Goal: Find specific page/section: Find specific page/section

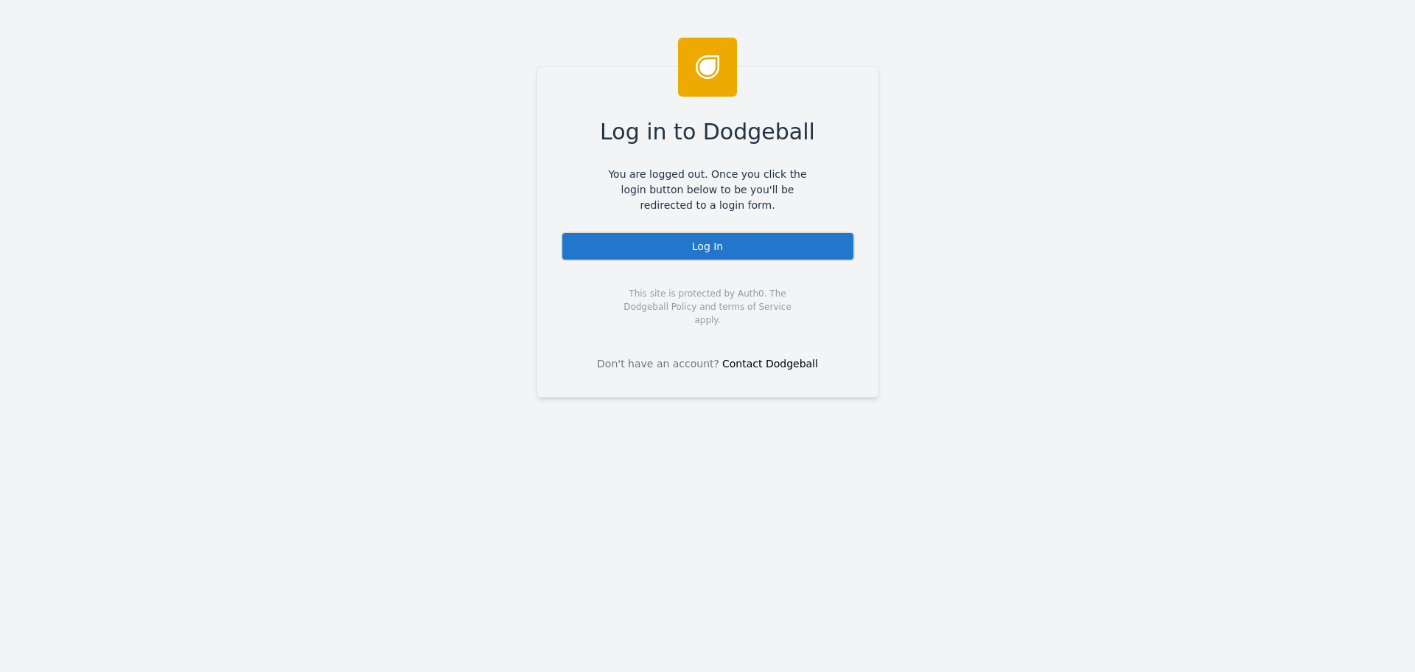
click at [716, 251] on div "Log In" at bounding box center [708, 245] width 294 height 29
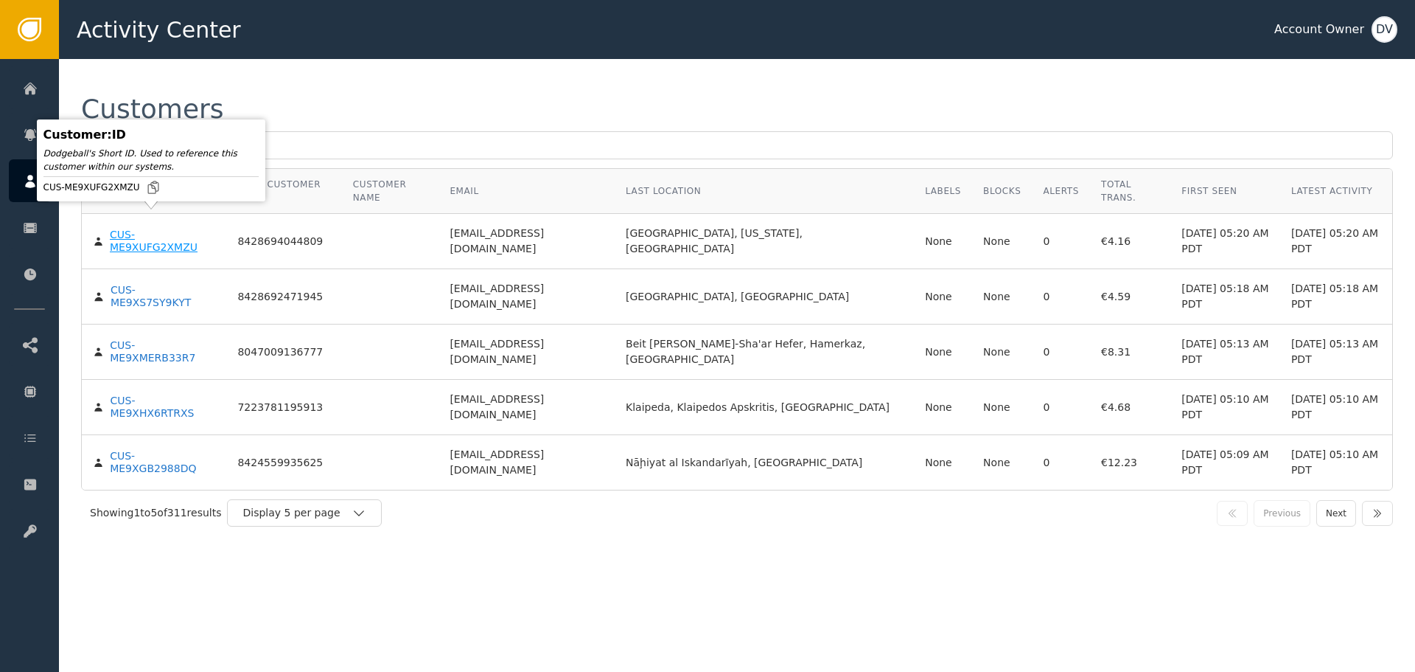
click at [154, 229] on div "CUS-ME9XUFG2XMZU" at bounding box center [162, 242] width 105 height 26
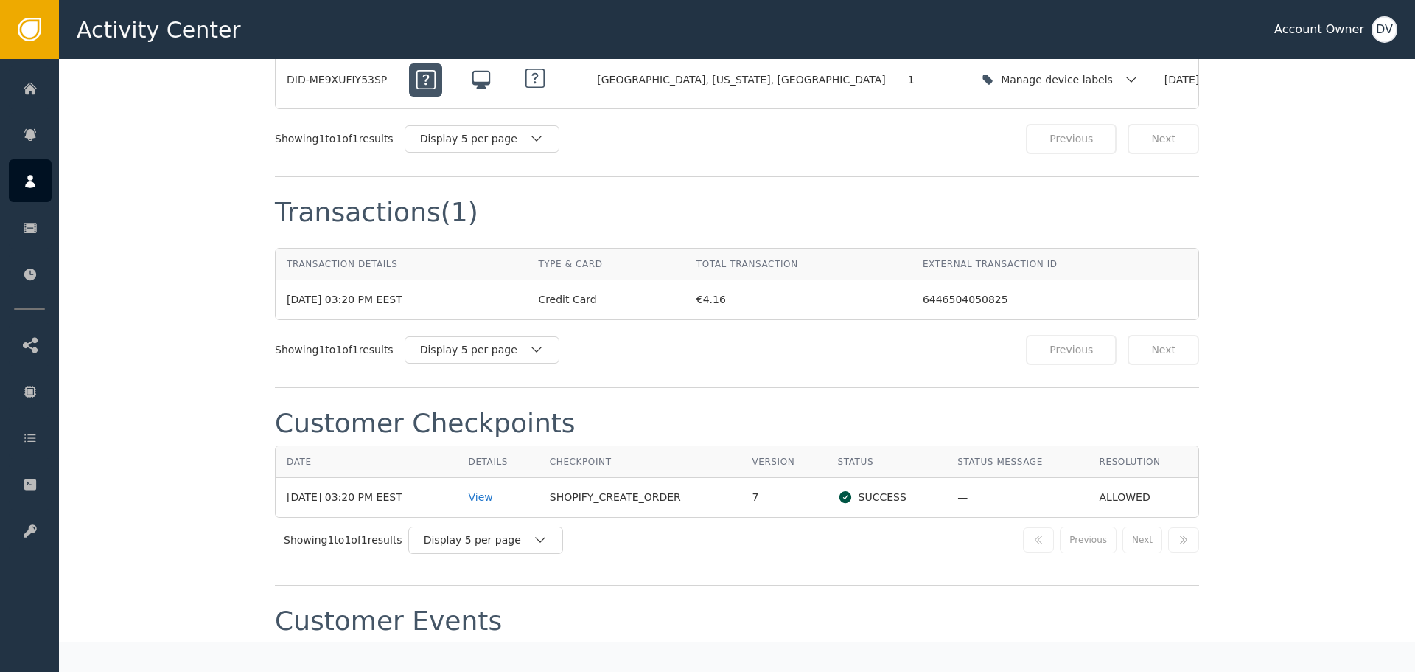
scroll to position [1253, 0]
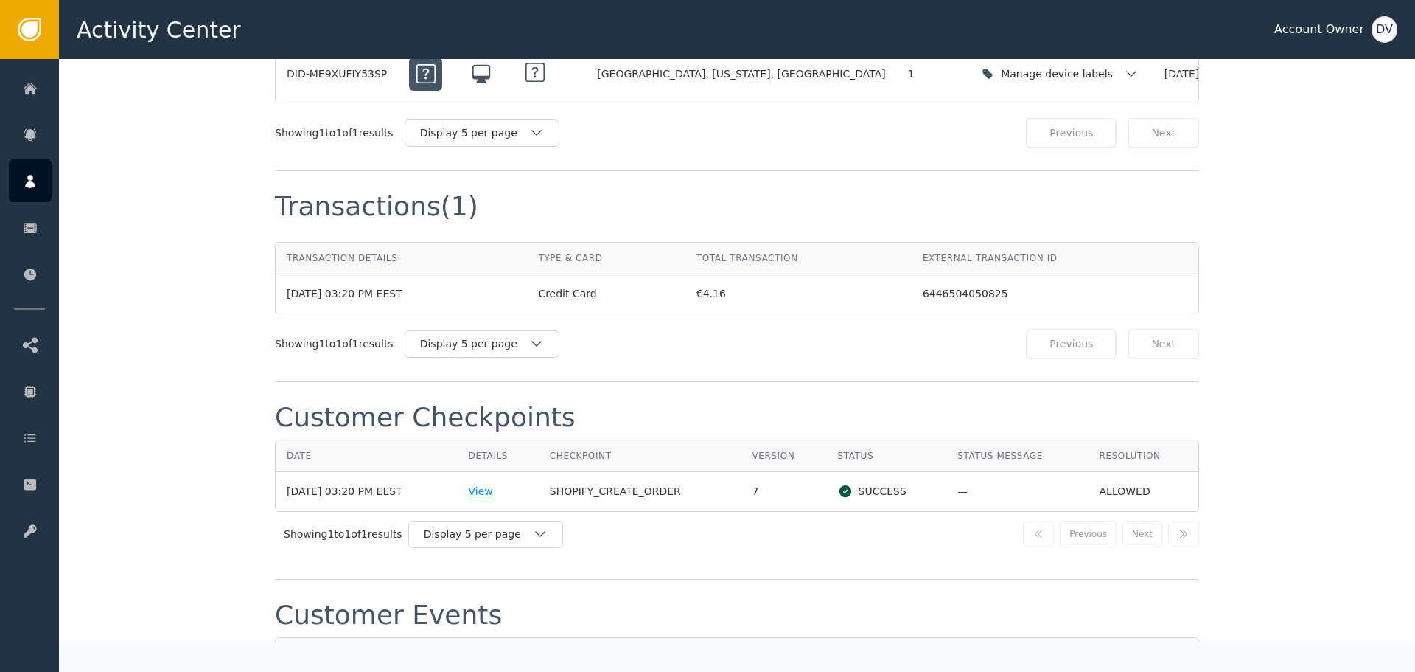
click at [488, 484] on div "View" at bounding box center [498, 491] width 59 height 15
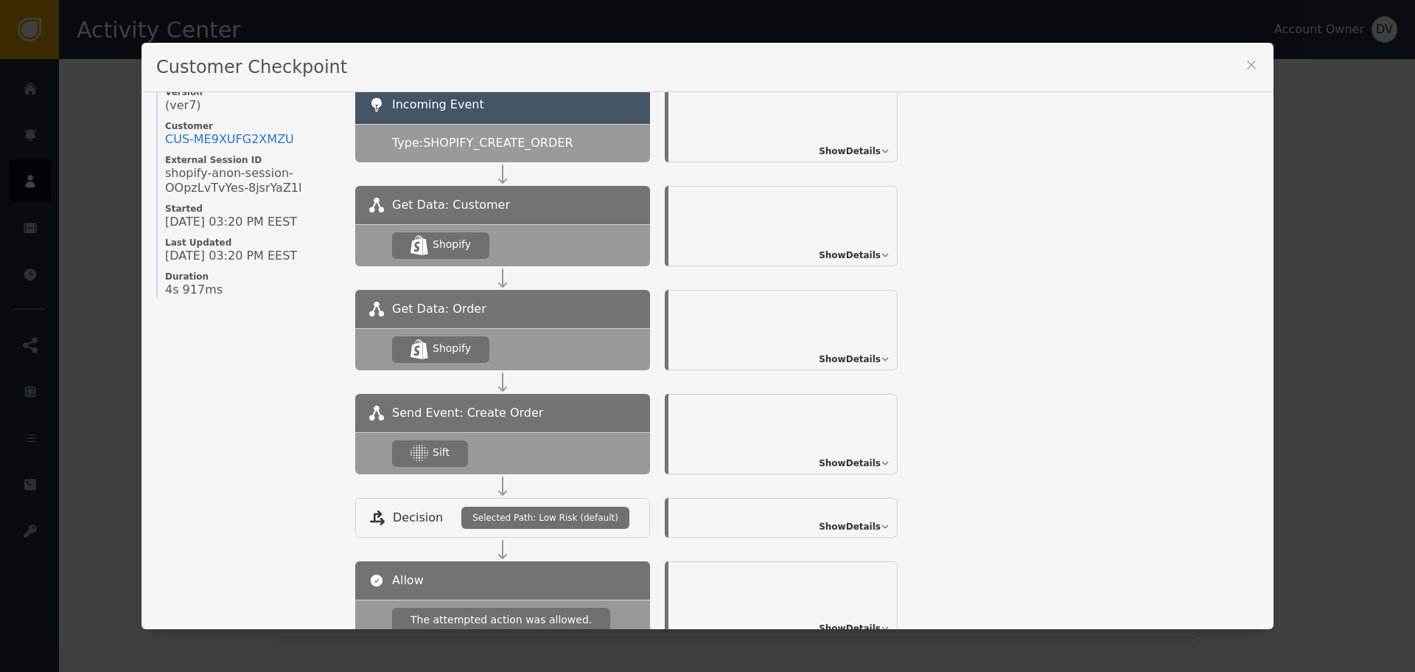
scroll to position [160, 0]
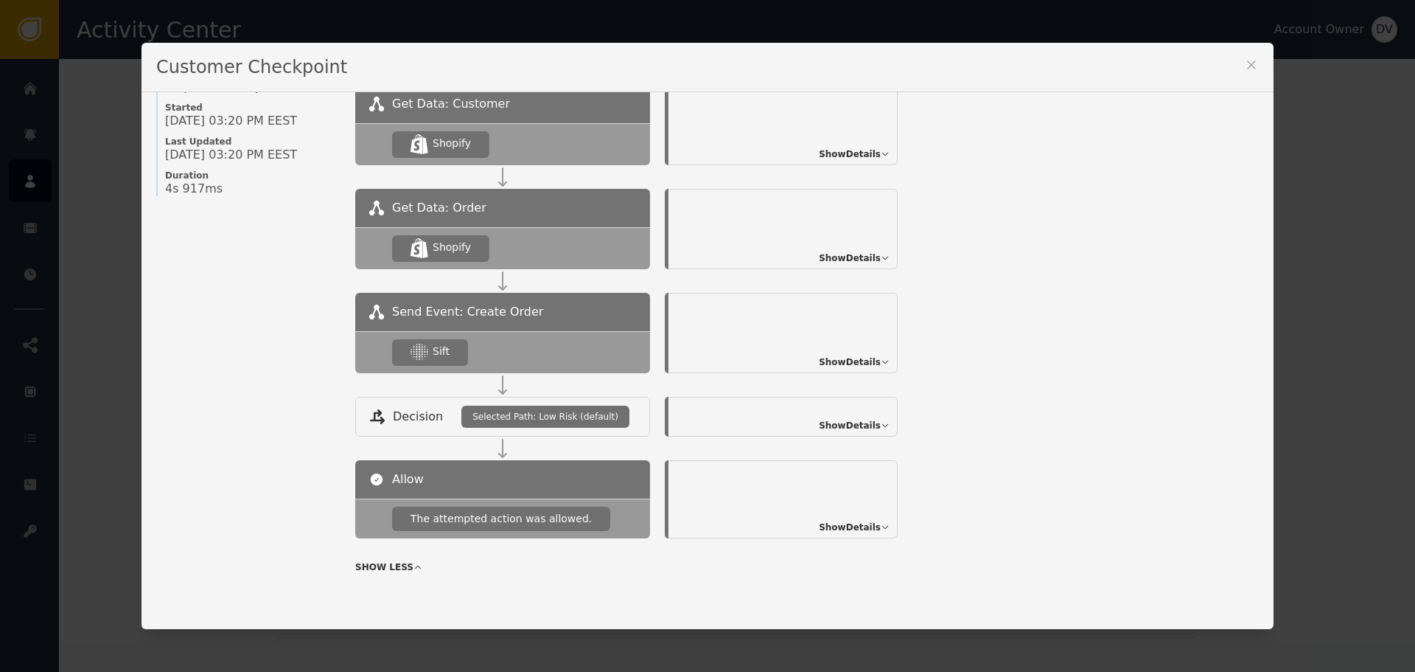
click at [842, 360] on span "Show Details" at bounding box center [850, 361] width 62 height 13
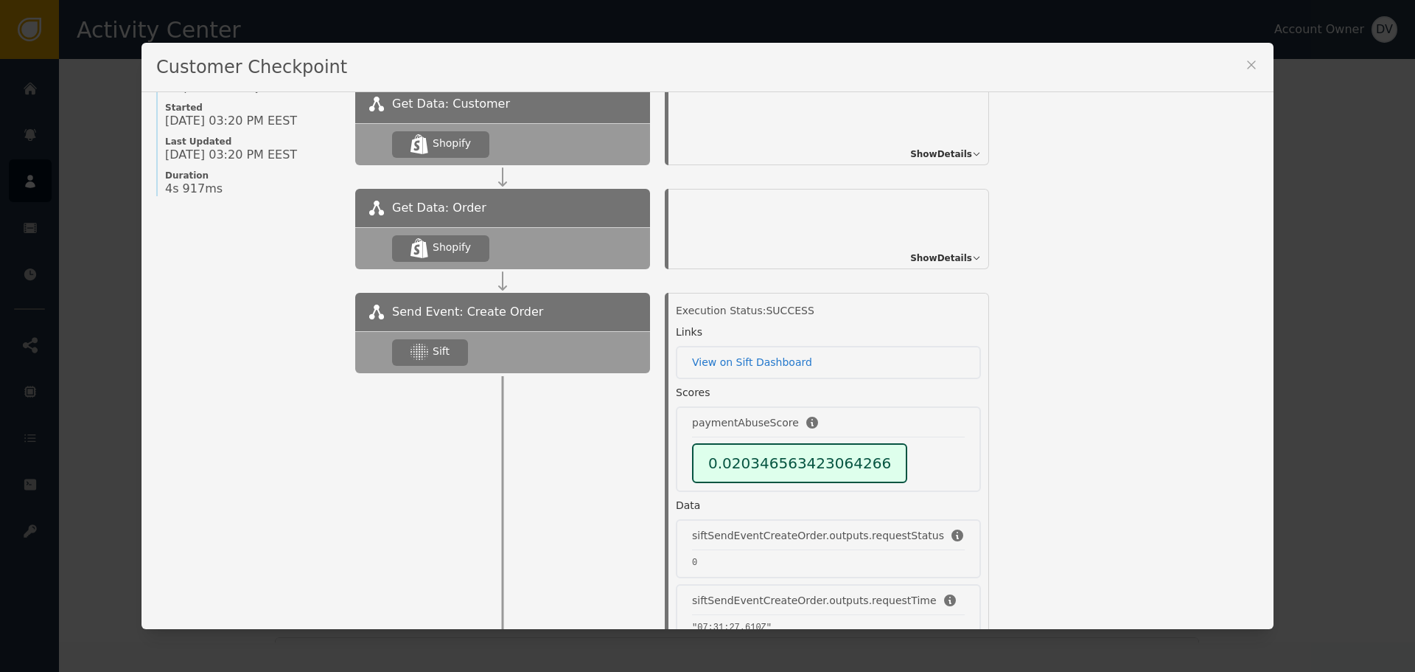
click at [1251, 68] on icon at bounding box center [1251, 64] width 15 height 15
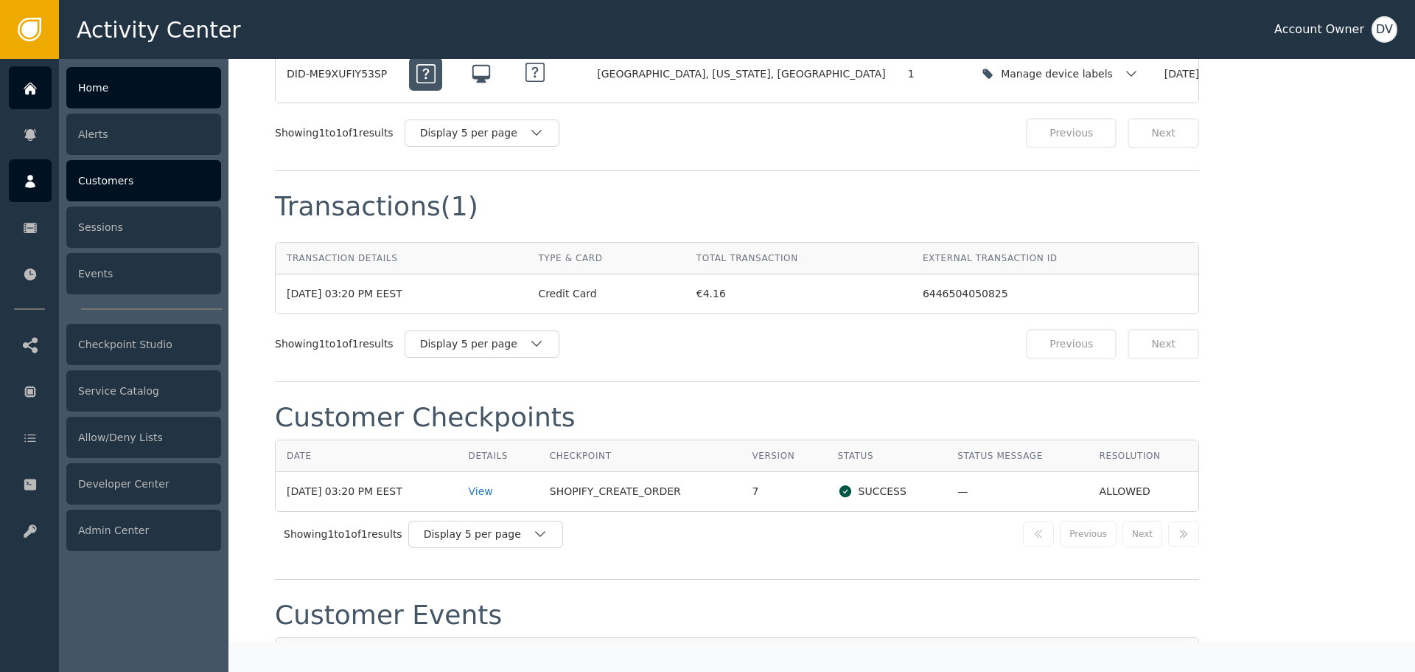
click at [14, 89] on div at bounding box center [30, 87] width 43 height 43
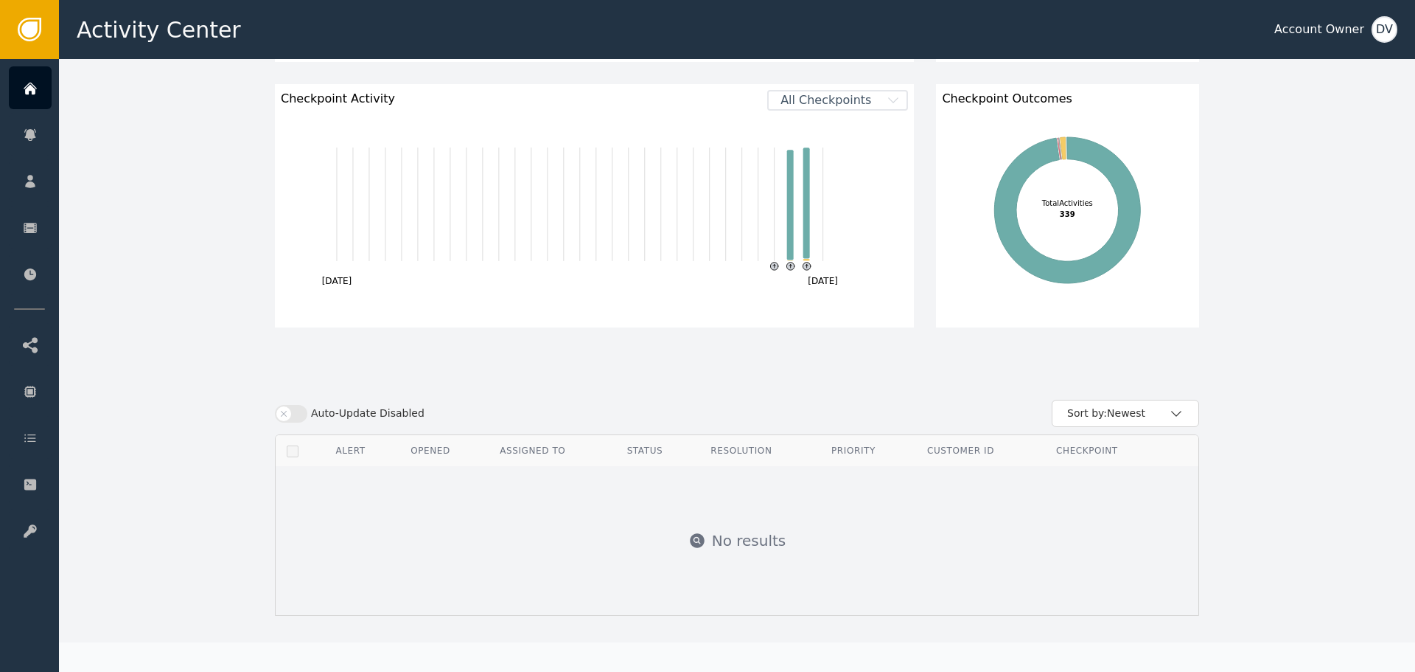
scroll to position [610, 0]
